Goal: Information Seeking & Learning: Learn about a topic

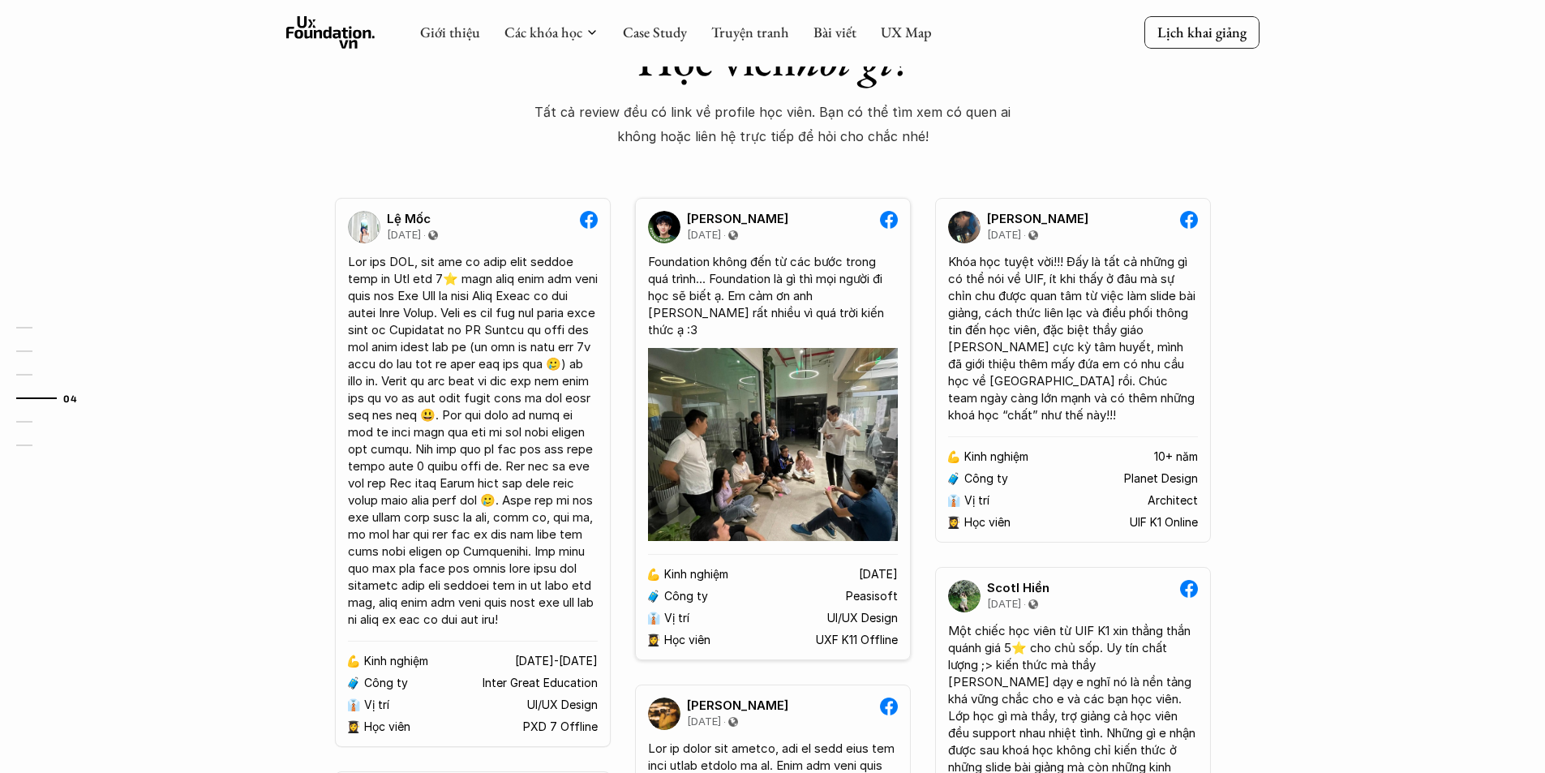
scroll to position [2271, 0]
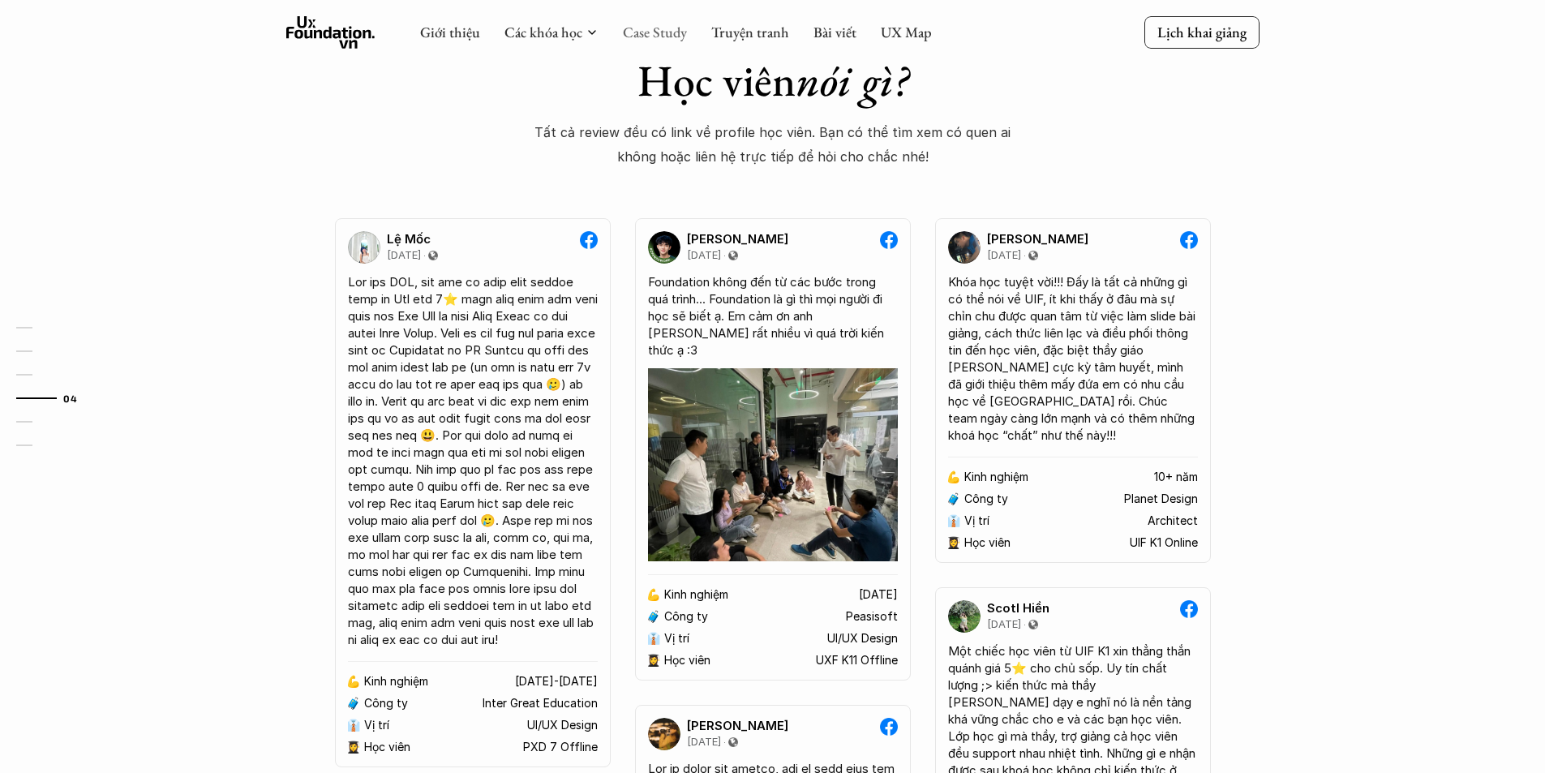
click at [647, 39] on link "Case Study" at bounding box center [655, 32] width 64 height 19
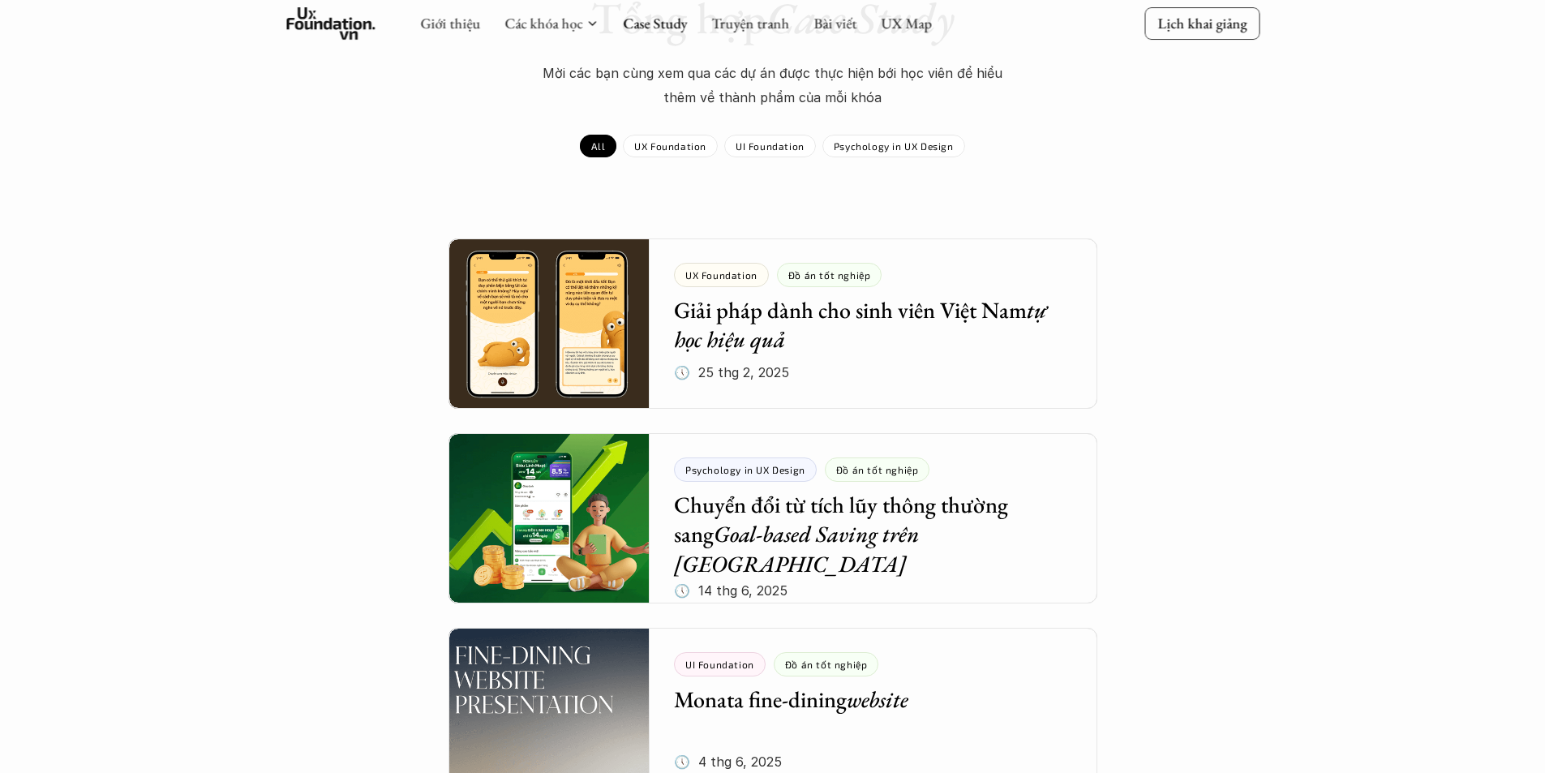
scroll to position [243, 0]
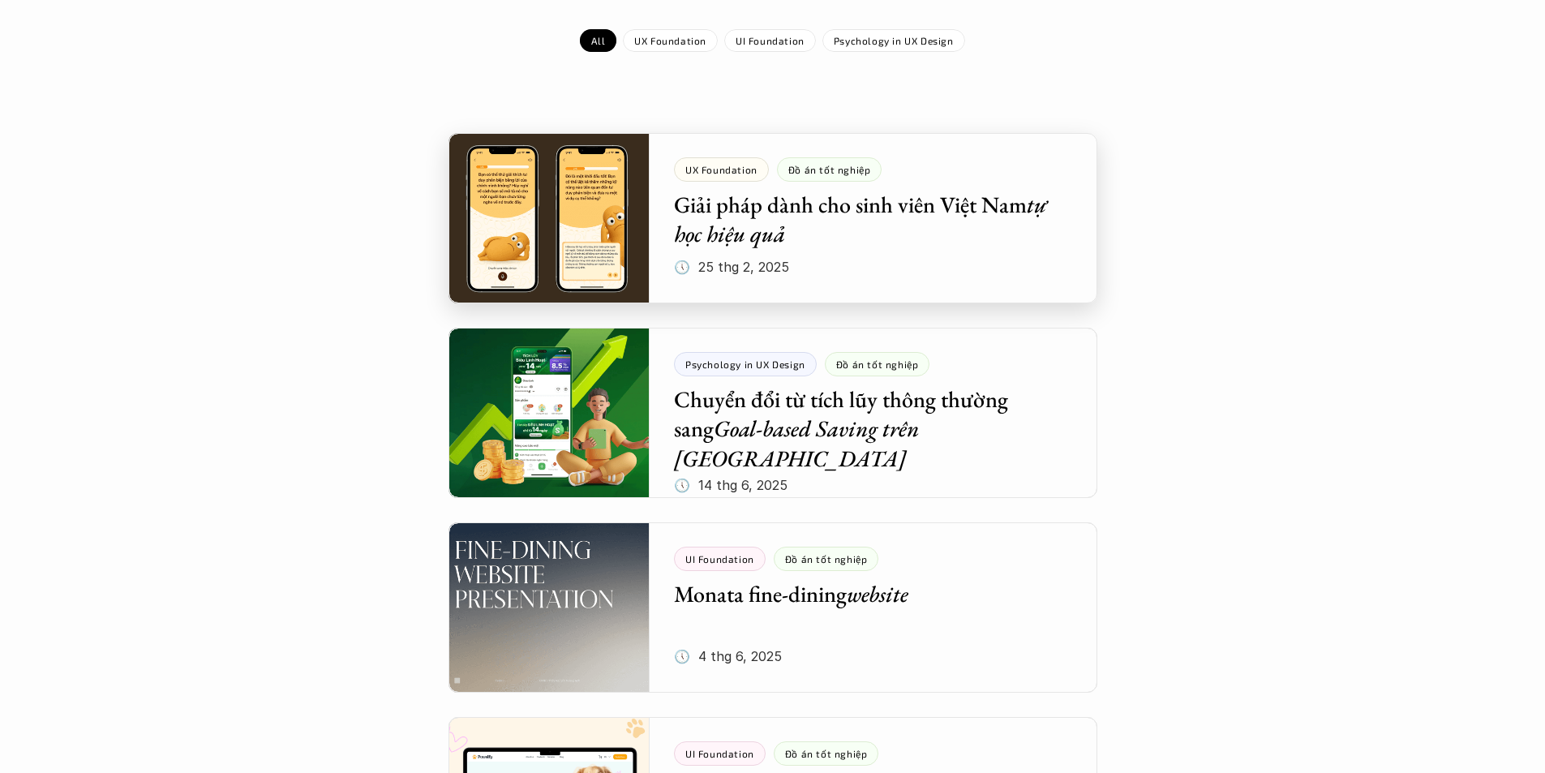
click at [607, 232] on div at bounding box center [772, 218] width 649 height 170
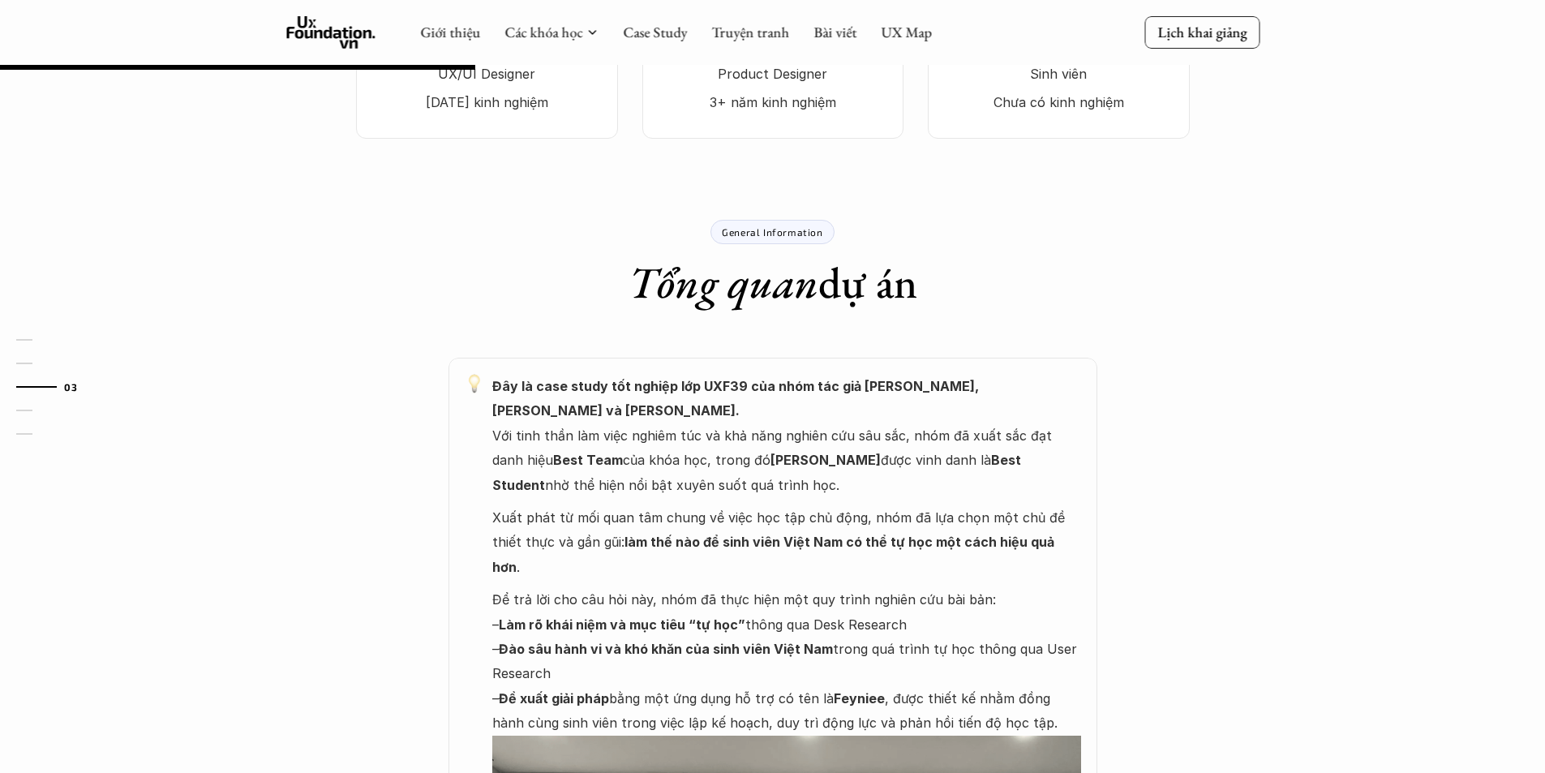
scroll to position [568, 0]
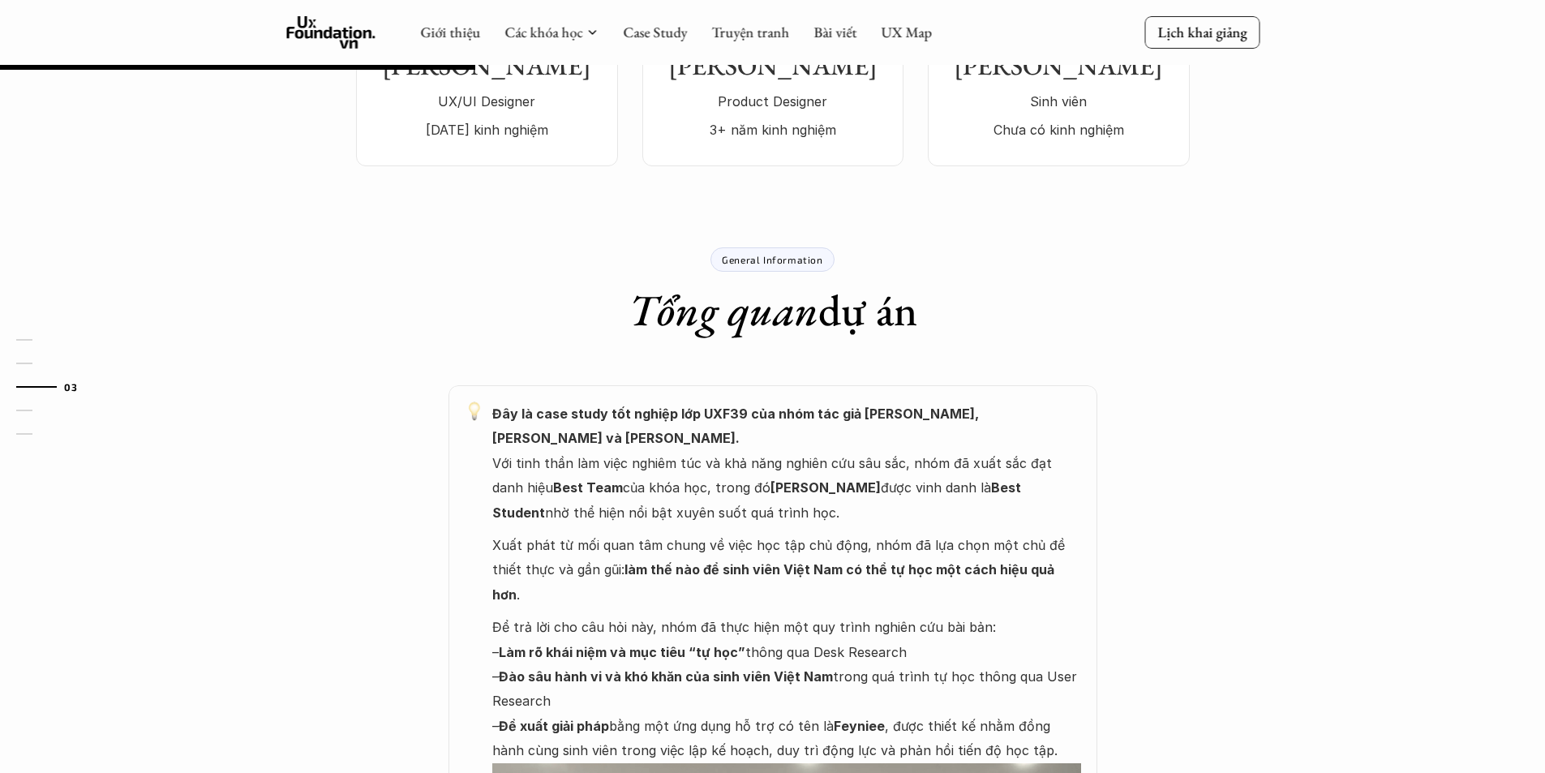
click at [784, 261] on p "General Information" at bounding box center [772, 259] width 101 height 11
click at [779, 263] on p "General Information" at bounding box center [772, 259] width 101 height 11
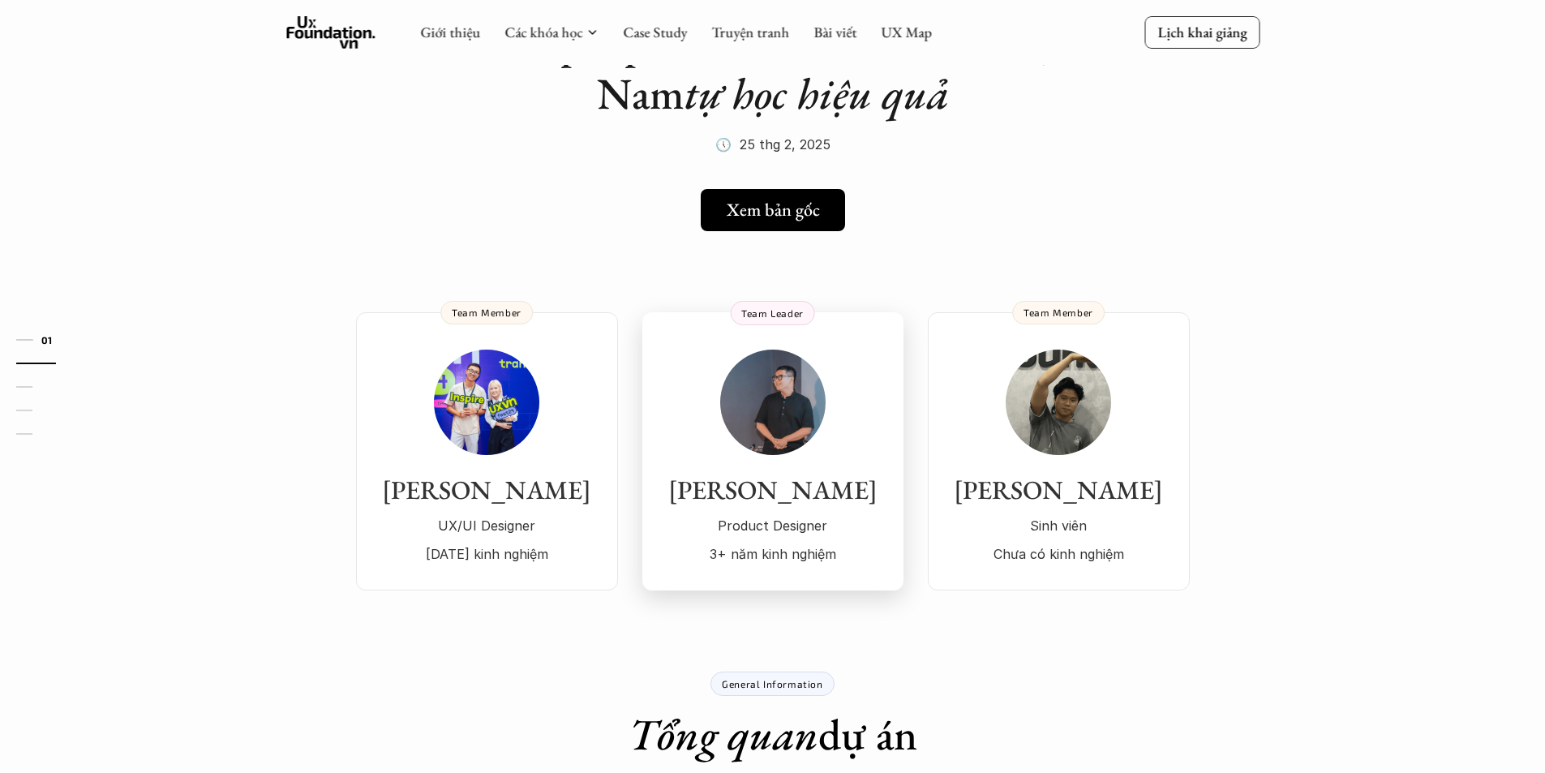
scroll to position [0, 0]
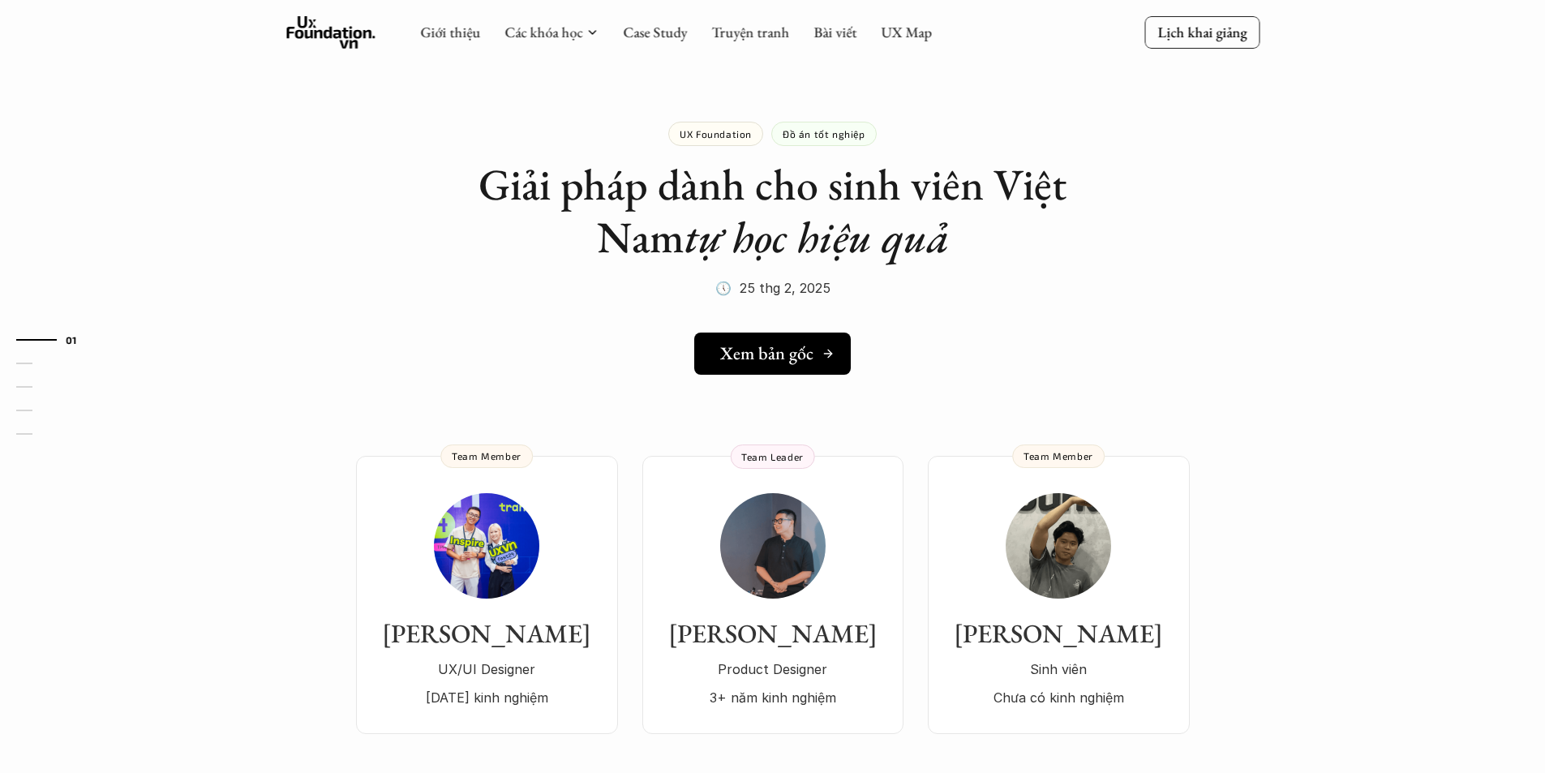
click at [741, 349] on h5 "Xem bản gốc" at bounding box center [766, 353] width 93 height 21
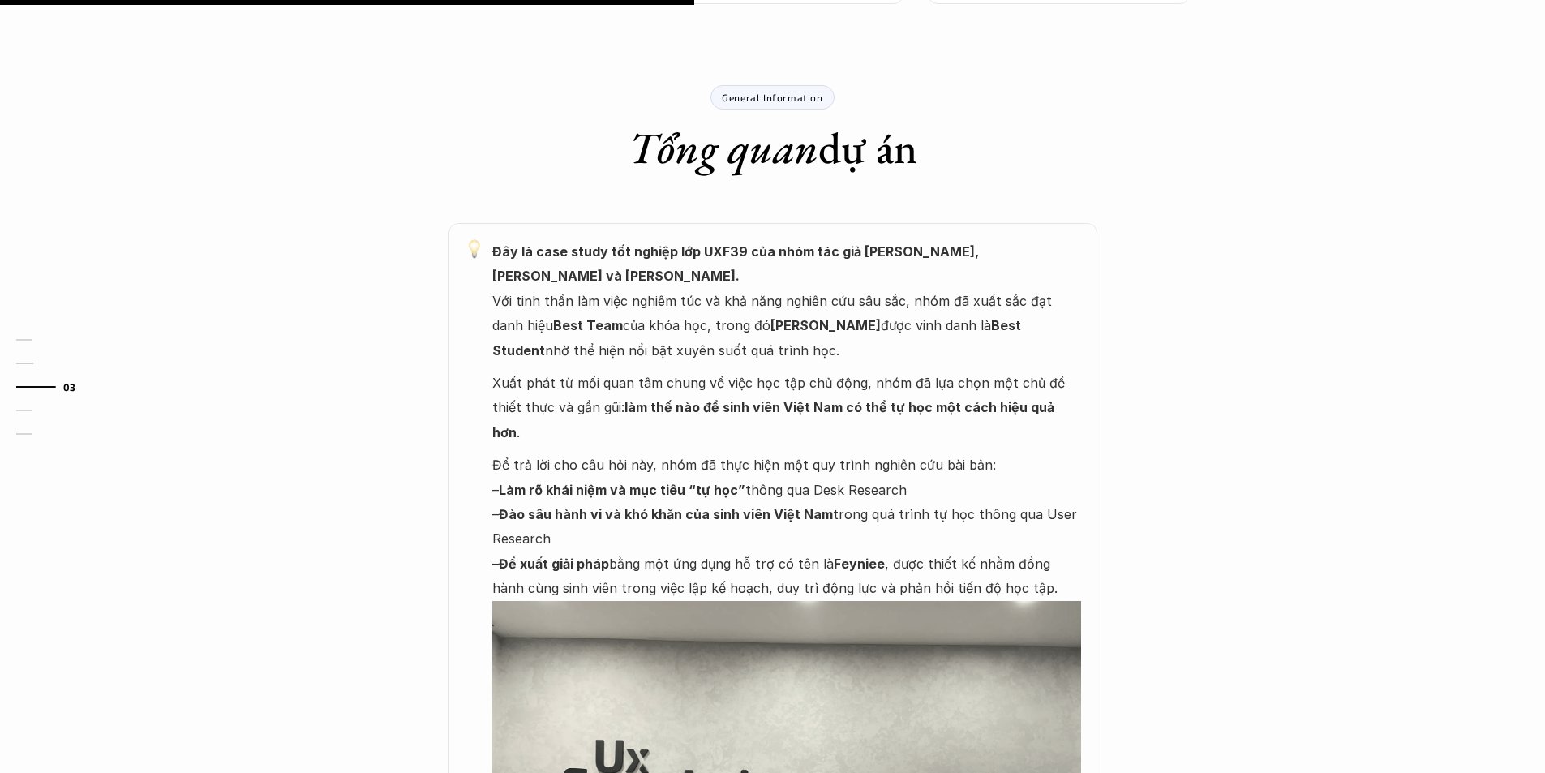
scroll to position [1135, 0]
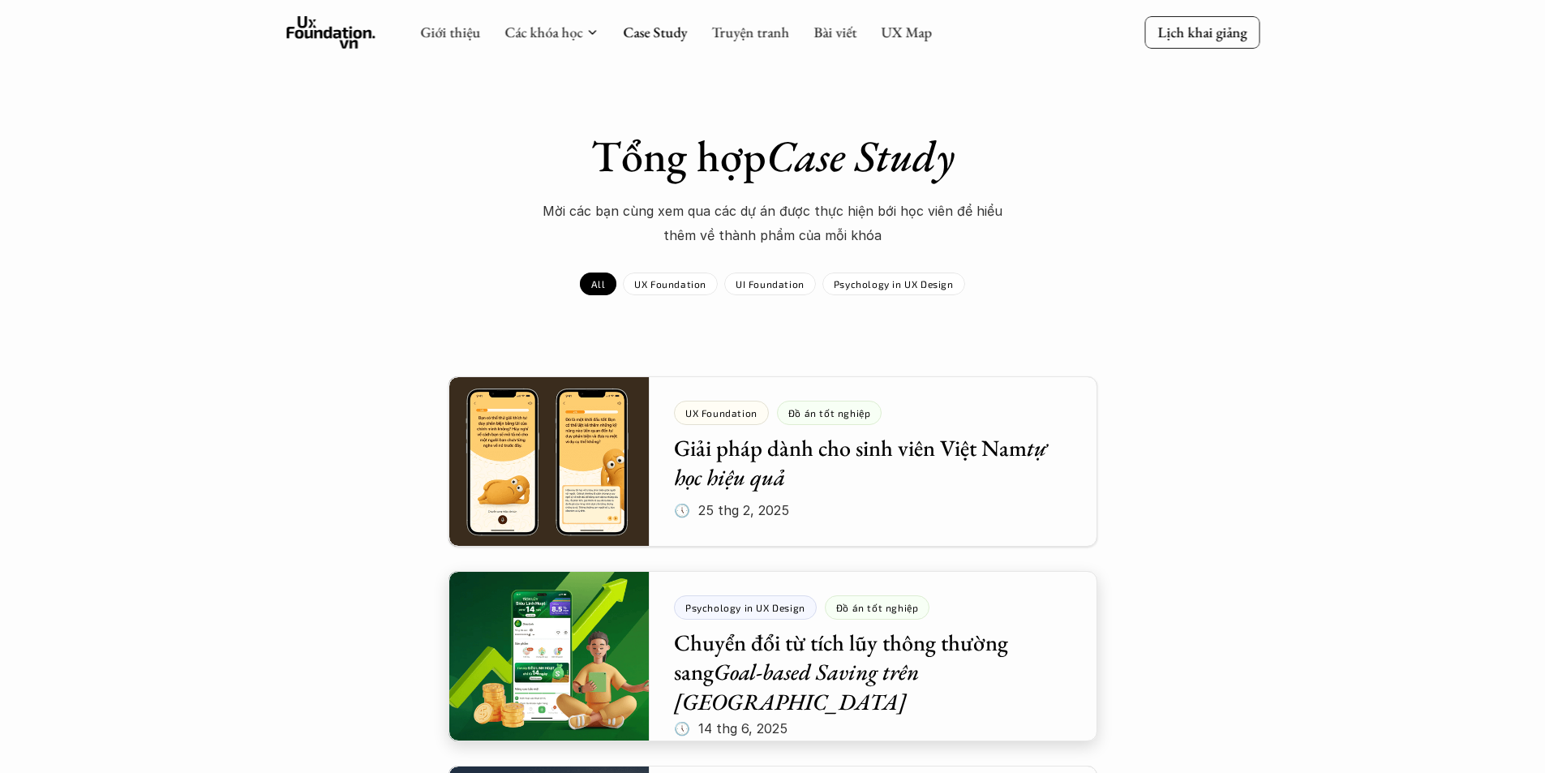
click at [553, 629] on div at bounding box center [772, 656] width 649 height 170
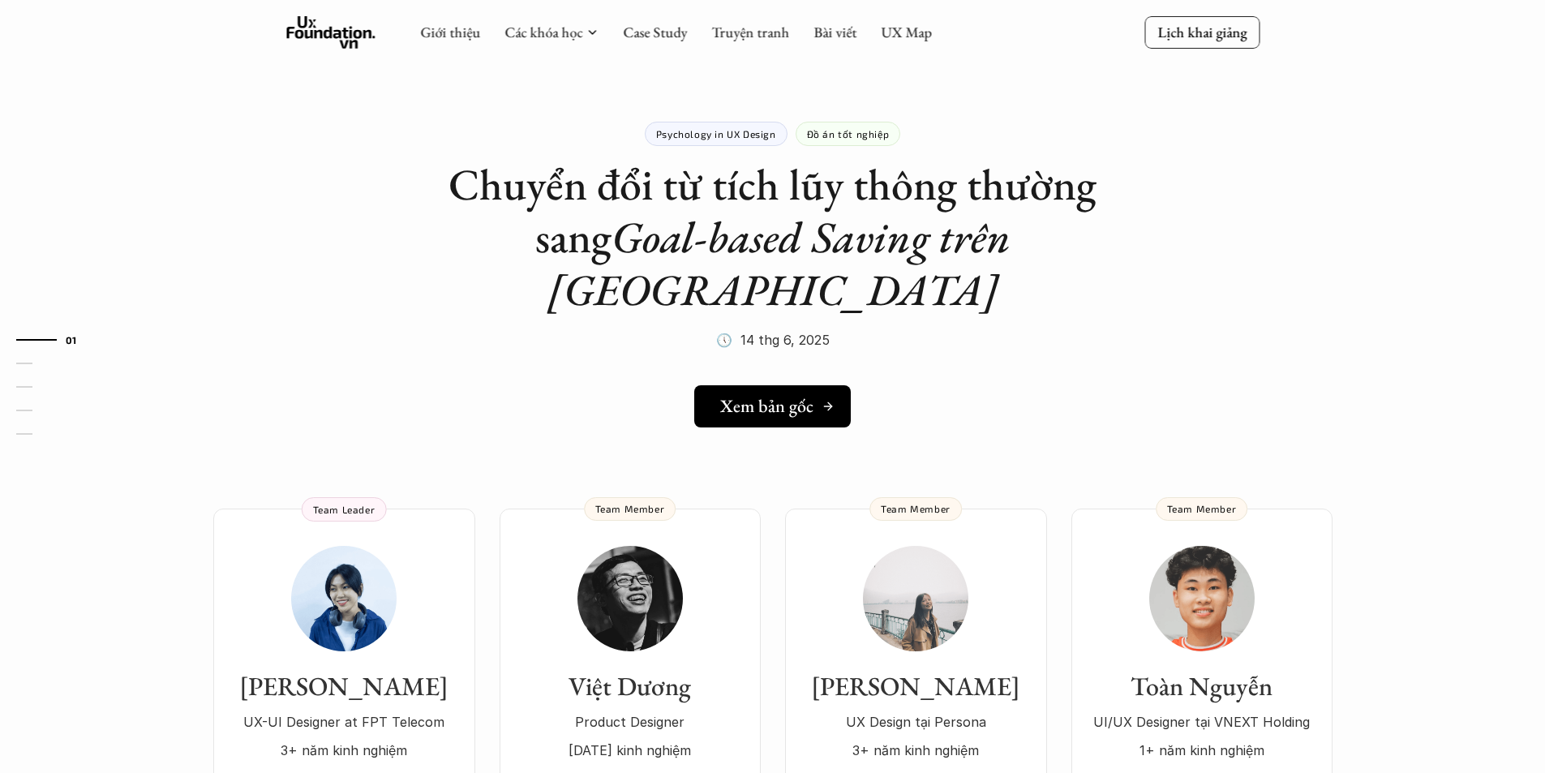
click at [778, 396] on h5 "Xem bản gốc" at bounding box center [766, 406] width 93 height 21
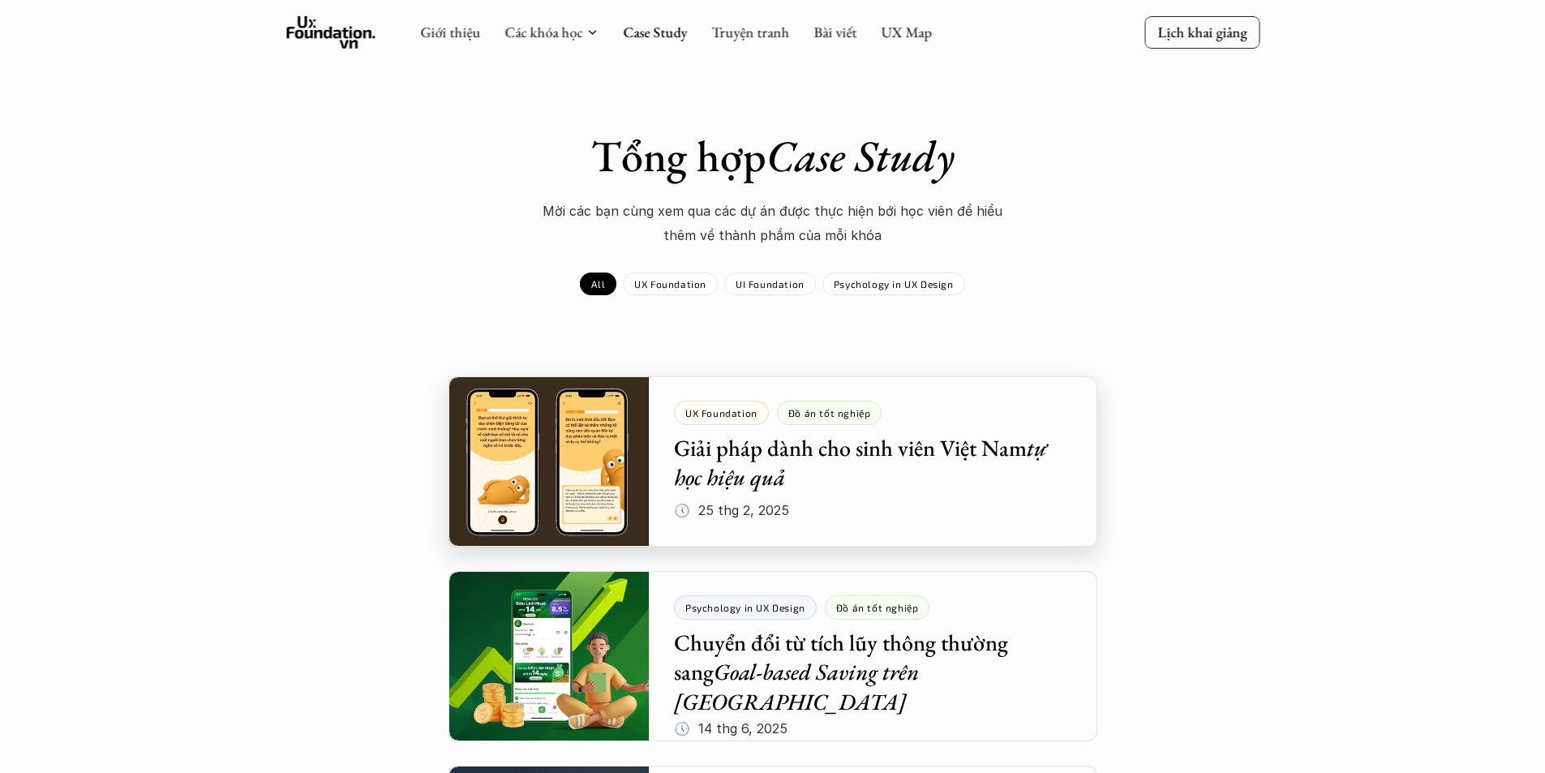
click at [556, 436] on div at bounding box center [772, 461] width 649 height 170
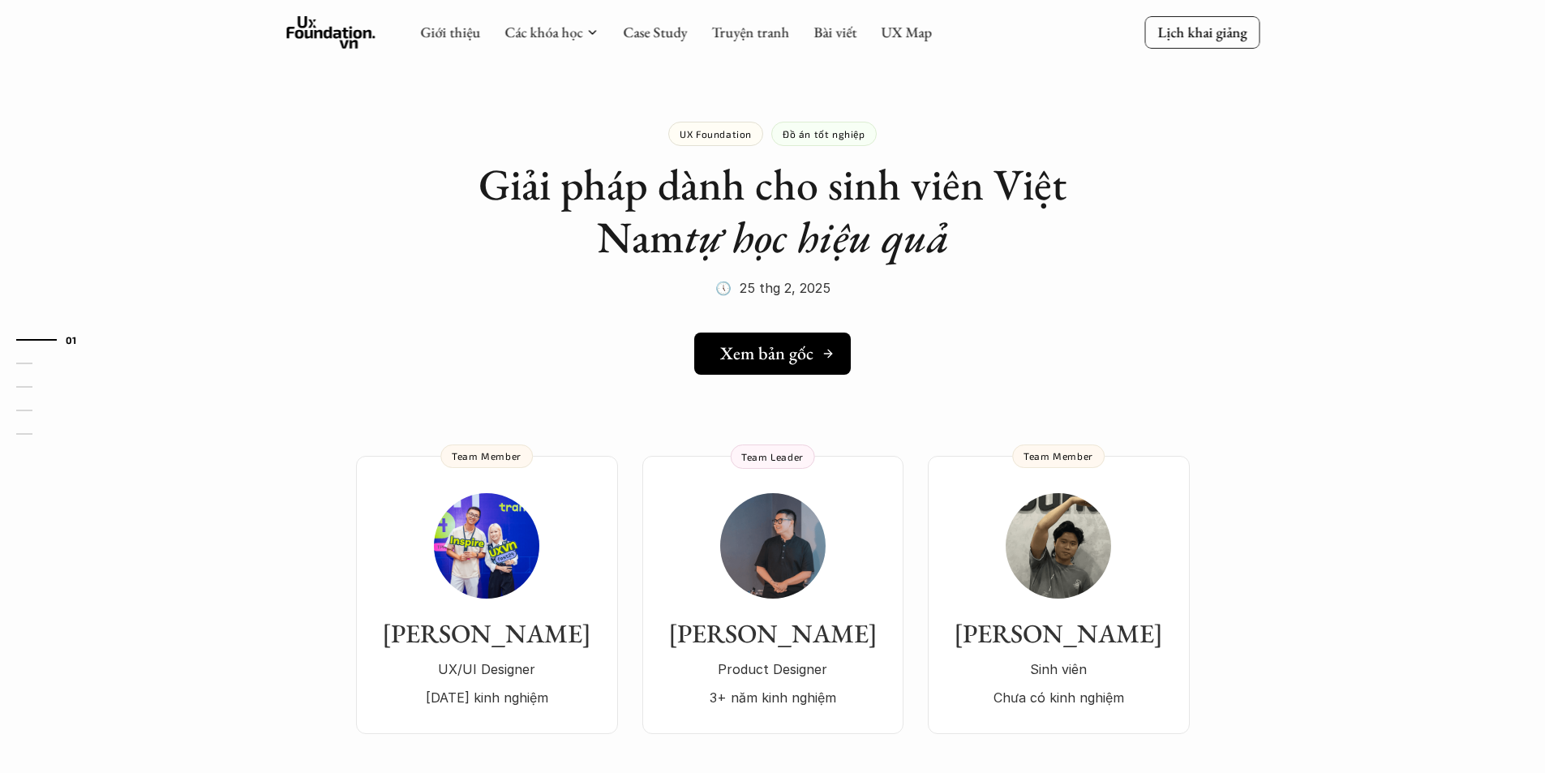
click at [755, 364] on h5 "Xem bản gốc" at bounding box center [766, 353] width 93 height 21
